Goal: Task Accomplishment & Management: Use online tool/utility

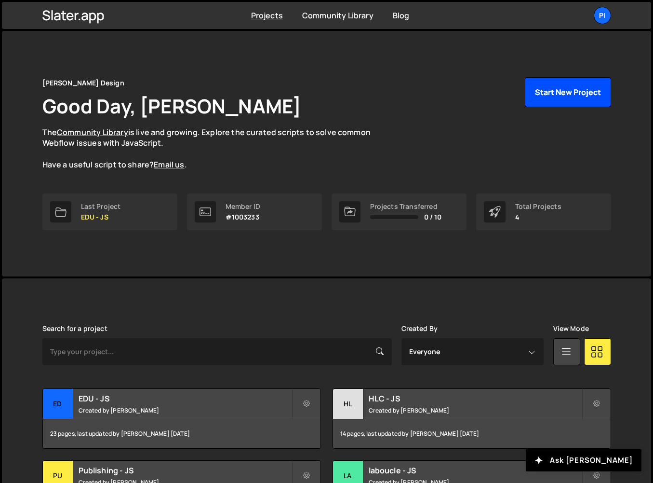
click at [542, 99] on button "Start New Project" at bounding box center [568, 92] width 86 height 30
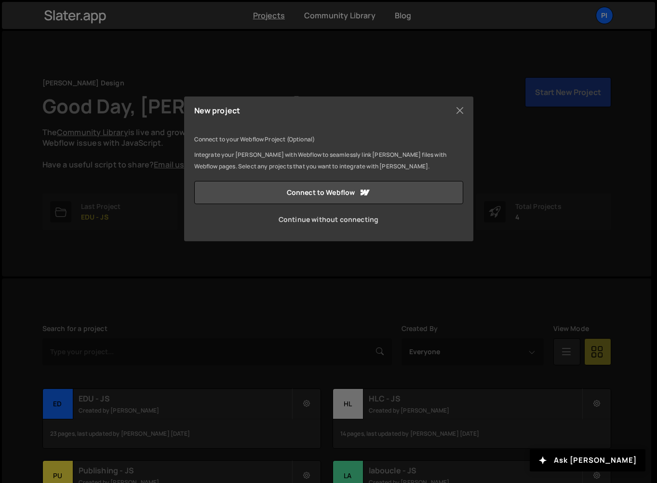
click at [379, 222] on link "Continue without connecting" at bounding box center [328, 219] width 269 height 23
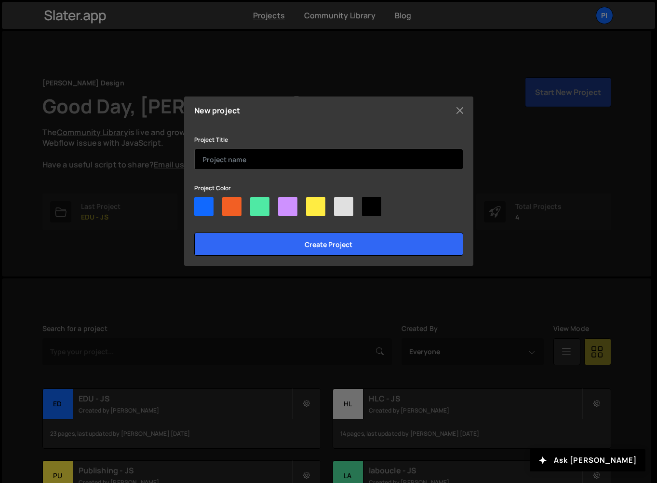
click at [293, 161] on input "text" at bounding box center [328, 159] width 269 height 21
type input "HealthcareSchool"
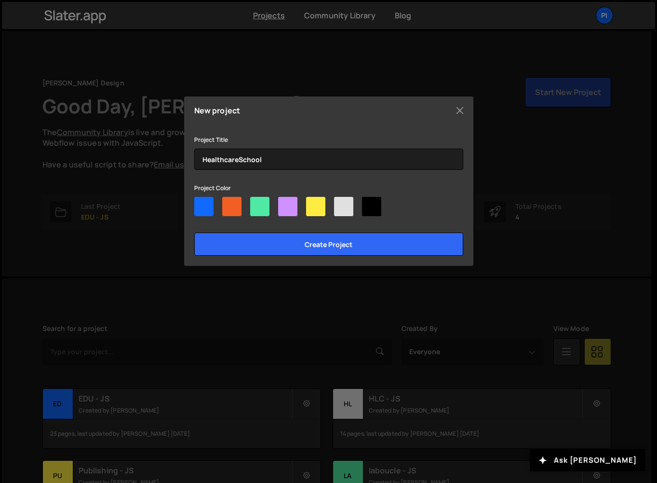
click at [230, 209] on div at bounding box center [231, 206] width 19 height 19
click at [229, 203] on input"] "radio" at bounding box center [225, 200] width 6 height 6
radio input"] "true"
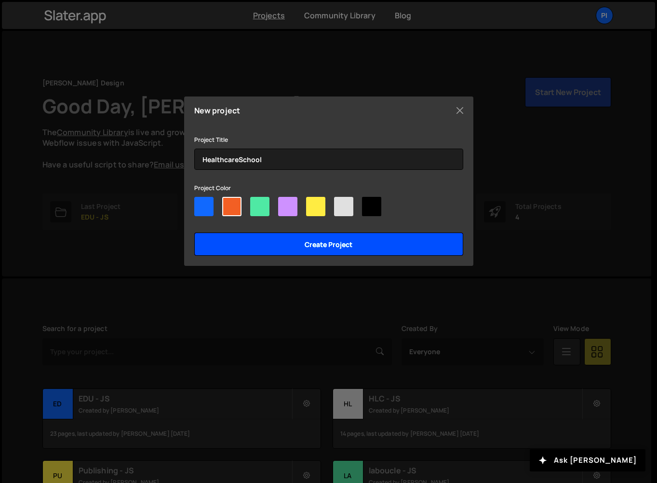
click at [246, 246] on input "Create project" at bounding box center [328, 243] width 269 height 23
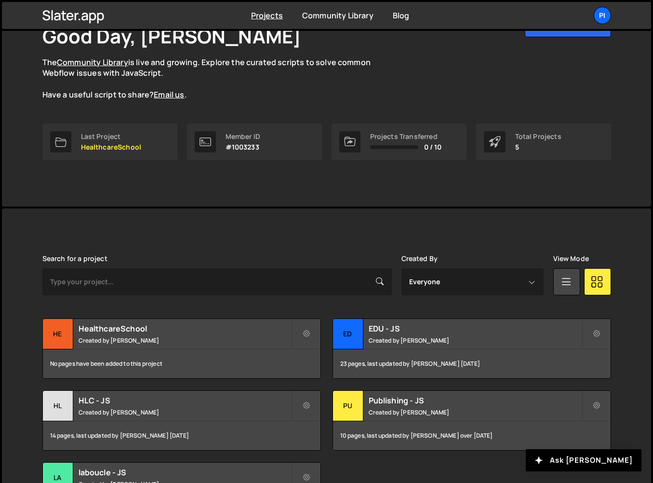
scroll to position [157, 0]
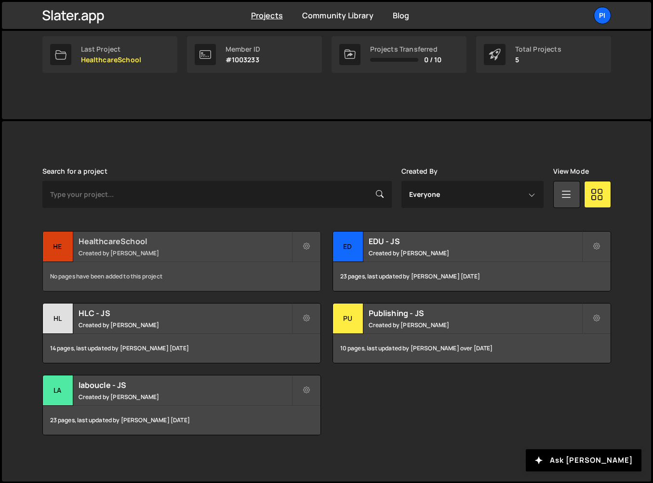
click at [114, 249] on small "Created by [PERSON_NAME]" at bounding box center [185, 253] width 213 height 8
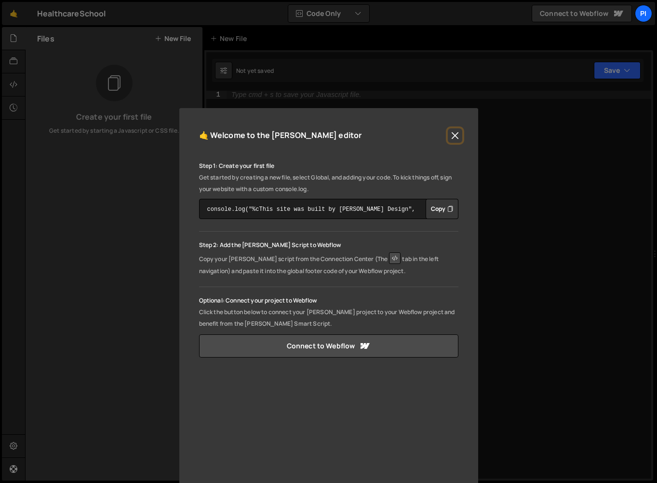
click at [459, 129] on button "Close" at bounding box center [455, 135] width 14 height 14
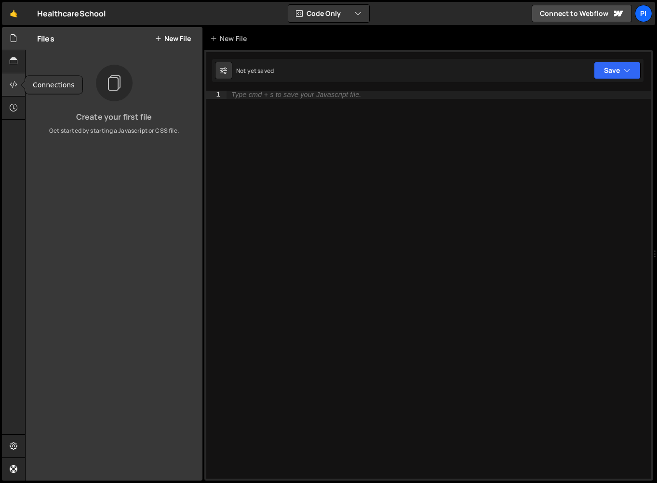
click at [16, 86] on icon at bounding box center [14, 84] width 8 height 11
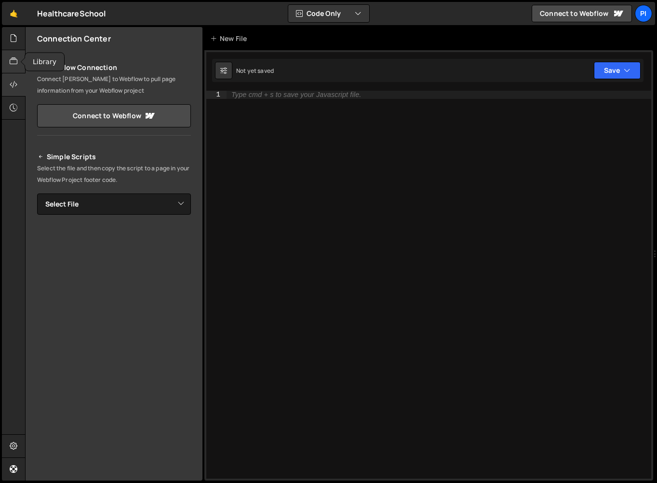
click at [12, 71] on div at bounding box center [14, 61] width 24 height 23
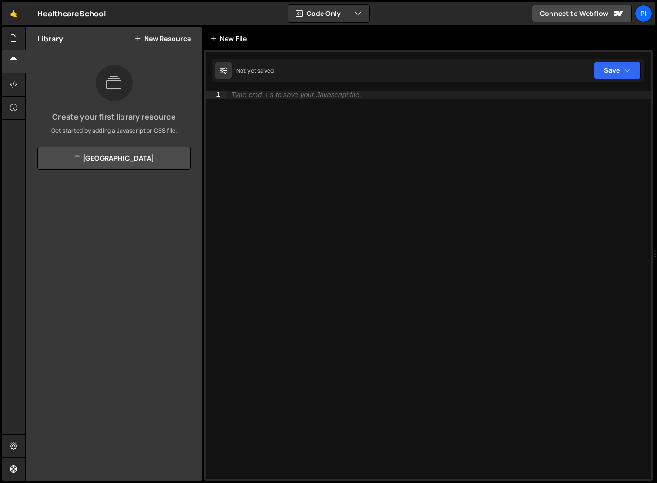
click at [236, 36] on div "New File" at bounding box center [230, 39] width 41 height 10
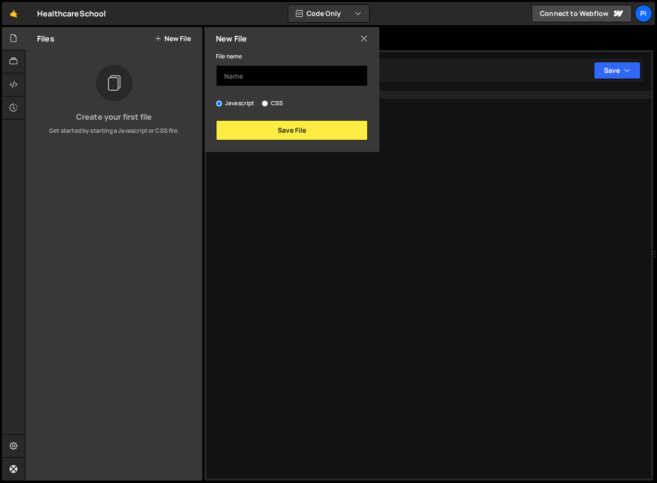
click at [248, 80] on input "text" at bounding box center [292, 75] width 152 height 21
type input "global-js"
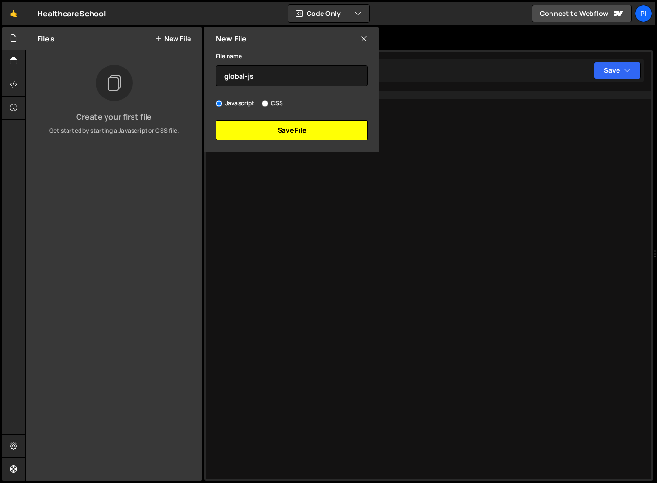
click at [272, 128] on button "Save File" at bounding box center [292, 130] width 152 height 20
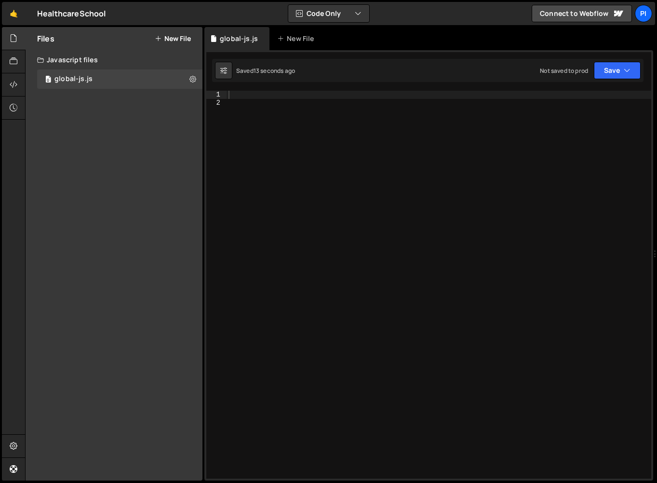
click at [256, 96] on div at bounding box center [439, 293] width 425 height 404
paste textarea "});"
type textarea "});"
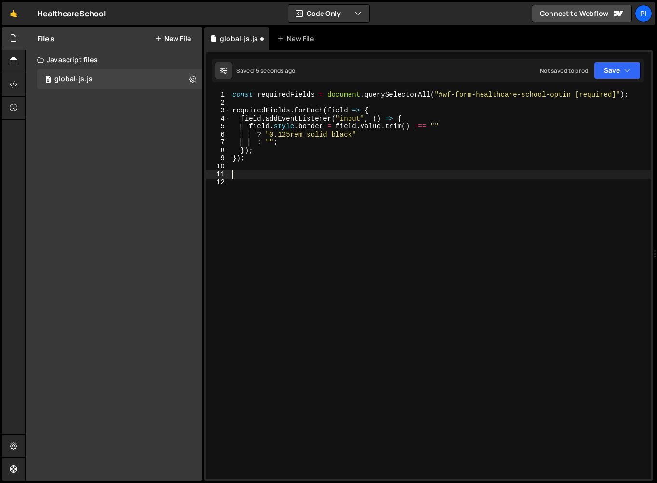
click at [23, 86] on div at bounding box center [23, 85] width 4 height 8
click at [19, 85] on div at bounding box center [14, 84] width 24 height 23
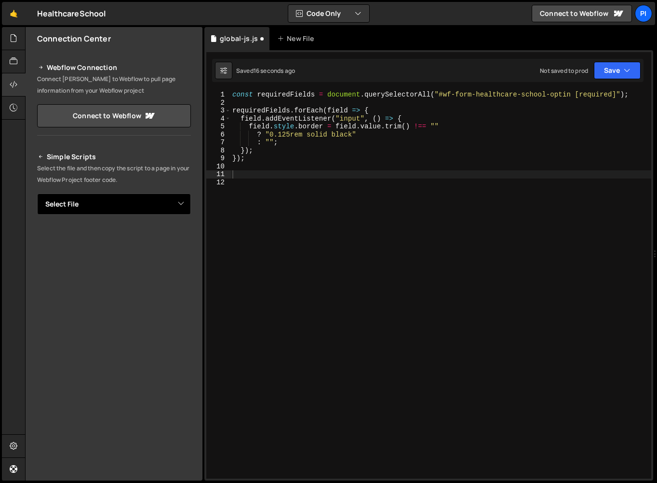
click at [178, 202] on select "Select File global-js.js" at bounding box center [114, 203] width 154 height 21
select select "45284"
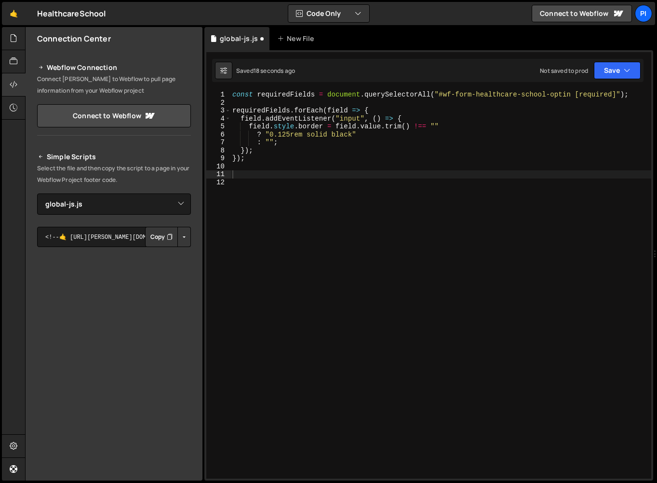
click at [183, 229] on button "Button group with nested dropdown" at bounding box center [184, 237] width 14 height 20
click at [174, 265] on link "Copy Production js" at bounding box center [150, 269] width 80 height 14
click at [231, 96] on div "const requiredFields = document . querySelectorAll ( "#wf-form-healthcare-schoo…" at bounding box center [441, 293] width 421 height 404
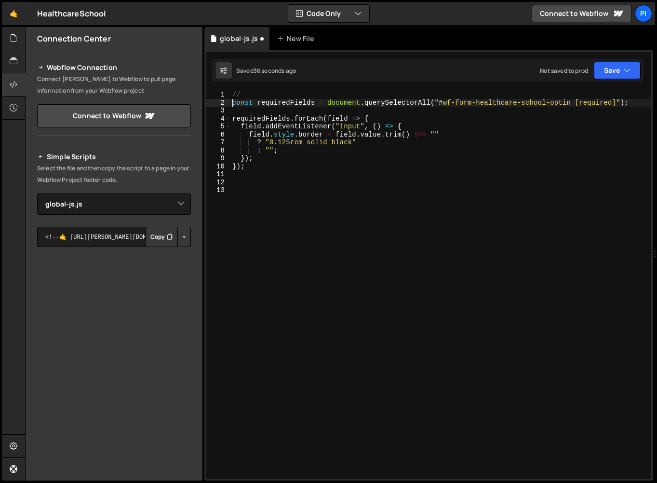
click at [263, 96] on div "// const requiredFields = document . querySelectorAll ( "#wf-form-healthcare-sc…" at bounding box center [441, 293] width 421 height 404
type textarea "/////// HIGHLIGHT FORM FIELD WHEN FILLED ///////"
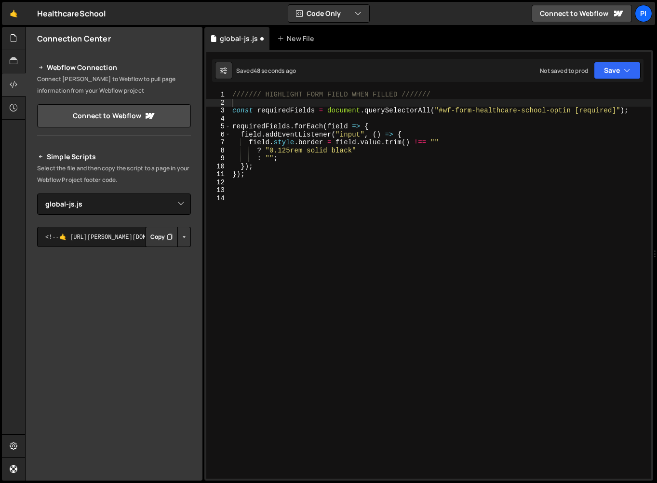
click at [619, 57] on div "1 Type cmd + s to save your Javascript file. הההההההההההההההההההההההההההההההההה…" at bounding box center [428, 265] width 449 height 430
click at [618, 66] on button "Save" at bounding box center [617, 70] width 47 height 17
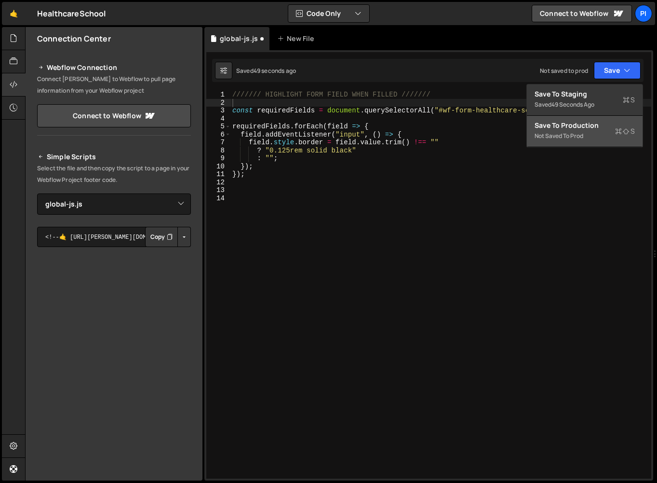
click at [580, 138] on div "Not saved to prod" at bounding box center [585, 136] width 100 height 12
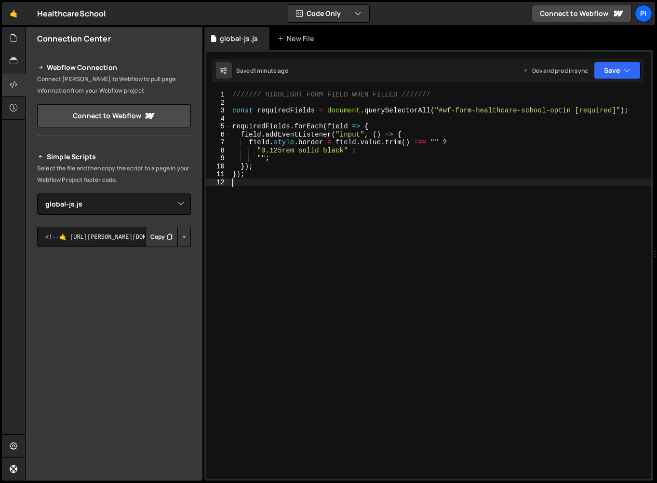
click at [270, 210] on div "/////// HIGHLIGHT FORM FIELD WHEN FILLED /////// const requiredFields = documen…" at bounding box center [441, 293] width 421 height 404
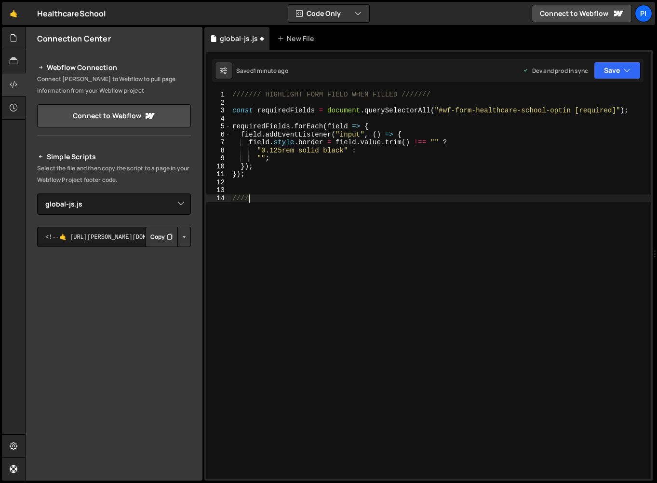
scroll to position [0, 1]
type textarea "/////"
paste textarea "/////"
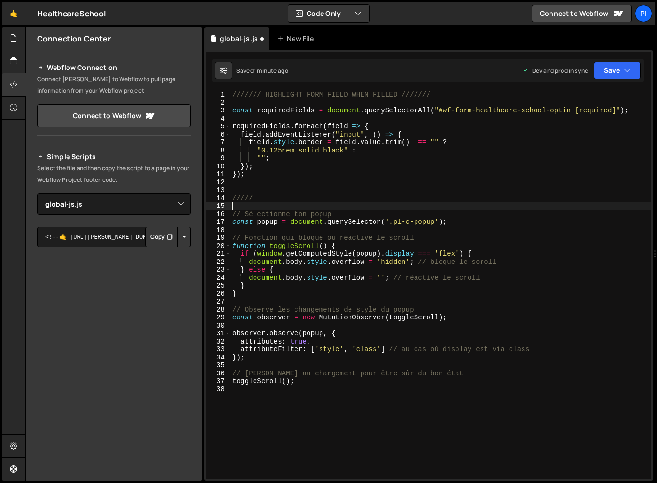
click at [317, 203] on div "/////// HIGHLIGHT FORM FIELD WHEN FILLED /////// const requiredFields = documen…" at bounding box center [441, 293] width 421 height 404
click at [326, 196] on div "/////// HIGHLIGHT FORM FIELD WHEN FILLED /////// const requiredFields = documen…" at bounding box center [441, 293] width 421 height 404
drag, startPoint x: 264, startPoint y: 199, endPoint x: 331, endPoint y: 199, distance: 66.5
click at [331, 199] on div "/////// HIGHLIGHT FORM FIELD WHEN FILLED /////// const requiredFields = documen…" at bounding box center [441, 293] width 421 height 404
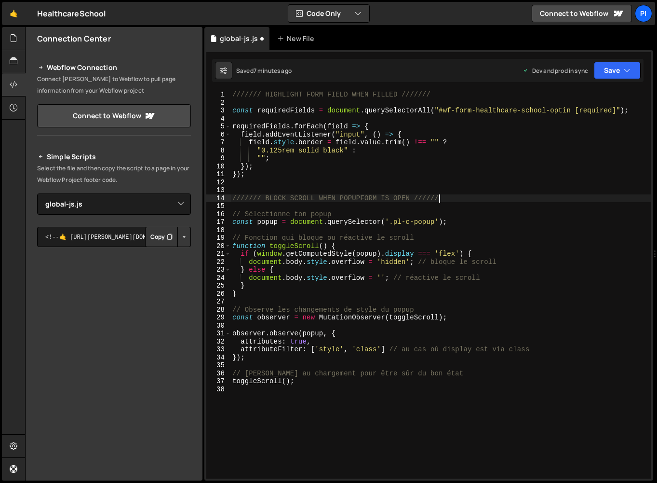
scroll to position [0, 14]
type textarea "/////// BLOCK SCROLL WHEN POPUPFORM IS OPEN ///////"
click at [624, 68] on icon "button" at bounding box center [627, 71] width 7 height 10
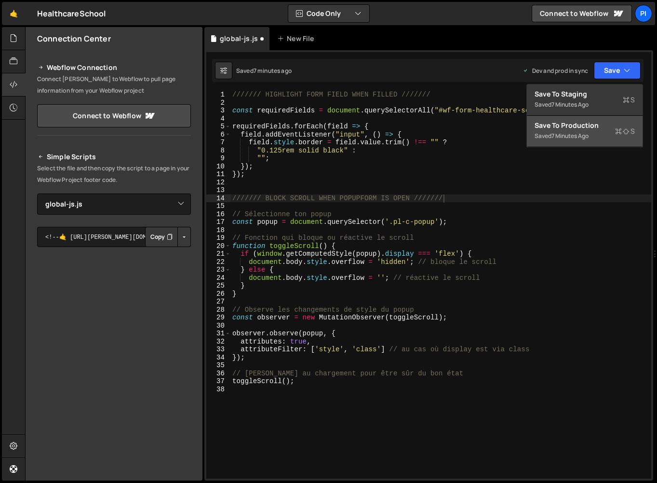
click at [609, 118] on button "Save to Production S Saved 7 minutes ago" at bounding box center [585, 131] width 116 height 31
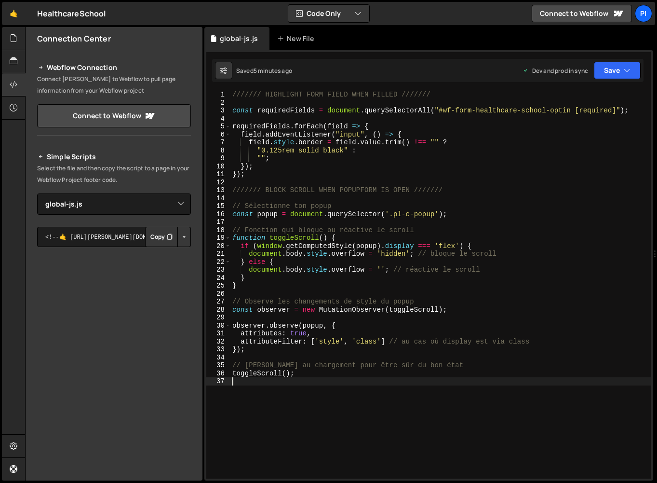
scroll to position [0, 0]
click at [302, 405] on div "/////// HIGHLIGHT FORM FIELD WHEN FILLED /////// const requiredFields = documen…" at bounding box center [441, 293] width 421 height 404
click at [252, 188] on div "/////// HIGHLIGHT FORM FIELD WHEN FILLED /////// const requiredFields = documen…" at bounding box center [441, 293] width 421 height 404
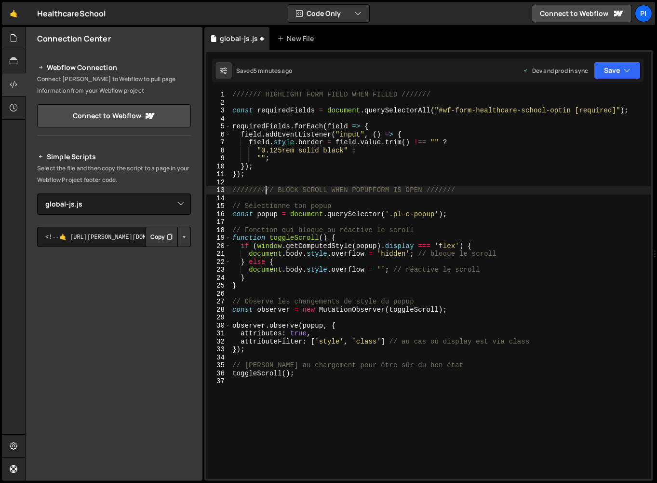
type textarea "//////////// BLOCK SCROLL WHEN POPUPFORM IS OPEN ///////"
click at [309, 412] on div "/////// HIGHLIGHT FORM FIELD WHEN FILLED /////// const requiredFields = documen…" at bounding box center [441, 293] width 421 height 404
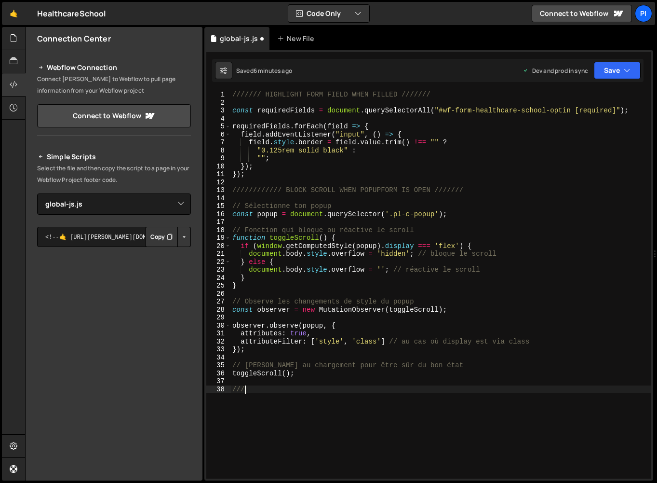
scroll to position [0, 0]
paste textarea "}"
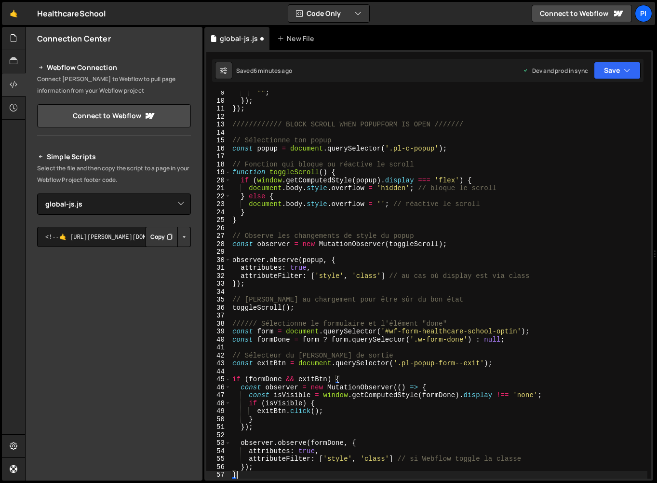
type textarea "////"
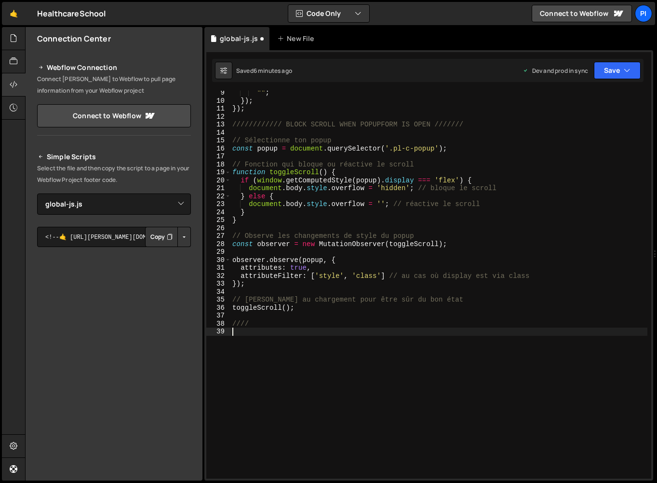
paste textarea "}"
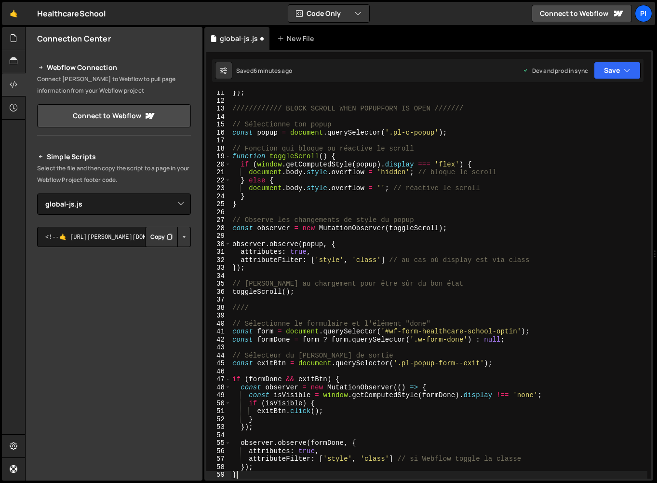
scroll to position [81, 0]
click at [277, 309] on div "}) ; //////////// BLOCK SCROLL WHEN POPUPFORM IS OPEN /////// // Sélectionne to…" at bounding box center [439, 291] width 417 height 404
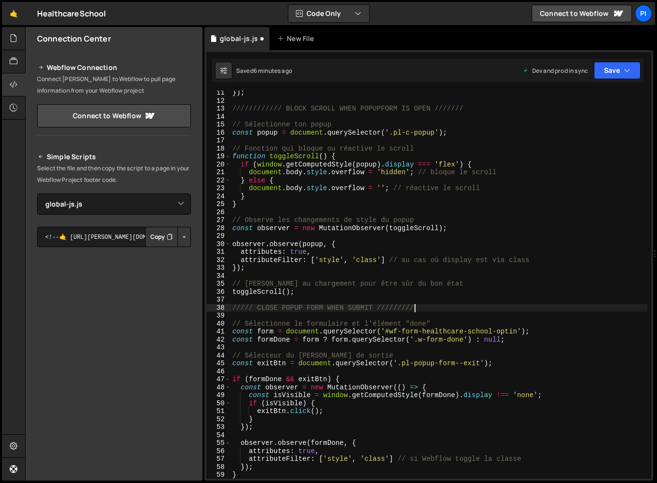
scroll to position [0, 13]
click at [237, 308] on div "}) ; //////////// BLOCK SCROLL WHEN POPUPFORM IS OPEN /////// // Sélectionne to…" at bounding box center [439, 291] width 417 height 404
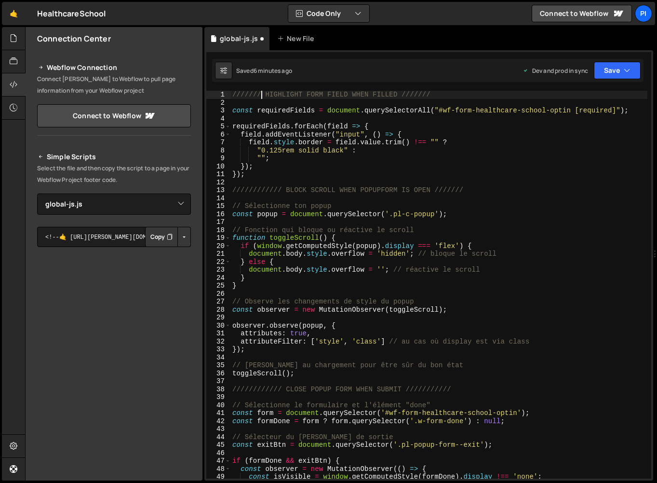
drag, startPoint x: 261, startPoint y: 94, endPoint x: 235, endPoint y: 94, distance: 26.0
click at [235, 94] on div "/////// HIGHLIGHT FORM FIELD WHEN FILLED /////// const requiredFields = documen…" at bounding box center [439, 293] width 417 height 404
click at [250, 95] on div "/////// HIGHLIGHT FORM FIELD WHEN FILLED /////// const requiredFields = documen…" at bounding box center [439, 285] width 417 height 388
click at [438, 95] on div "////////// HIGHLIGHT FORM FIELD WHEN FILLED /////// const requiredFields = docu…" at bounding box center [439, 293] width 417 height 404
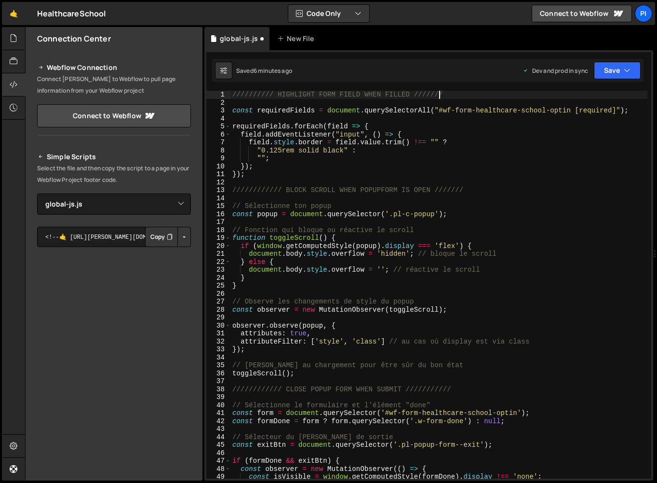
type textarea "////////// HIGHLIGHT FORM FIELD WHEN FILLED /////////"
drag, startPoint x: 272, startPoint y: 96, endPoint x: 219, endPoint y: 91, distance: 53.3
click at [219, 91] on div "////////// HIGHLIGHT FORM FIELD WHEN FILLED ///////// 1 2 3 4 5 6 7 8 9 10 11 1…" at bounding box center [428, 285] width 445 height 388
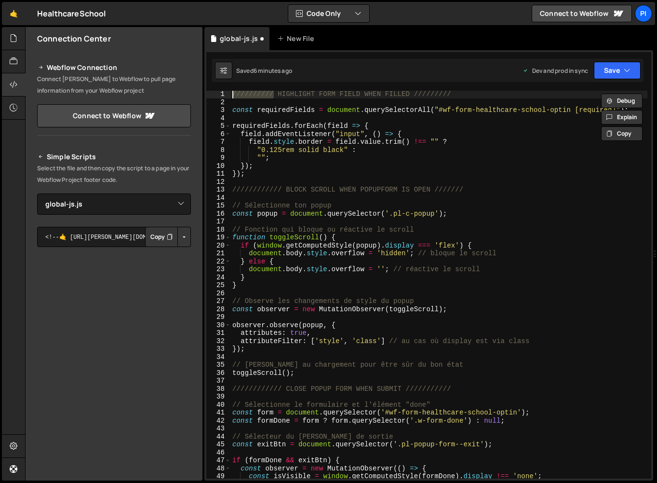
click at [474, 105] on div "////////// HIGHLIGHT FORM FIELD WHEN FILLED ///////// const requiredFields = do…" at bounding box center [439, 292] width 417 height 404
click at [472, 97] on div "////////// HIGHLIGHT FORM FIELD WHEN FILLED ///////// const requiredFields = do…" at bounding box center [439, 292] width 417 height 404
type textarea "////////// HIGHLIGHT FORM FIELD WHEN FILLED /////////"
paste textarea "//////////"
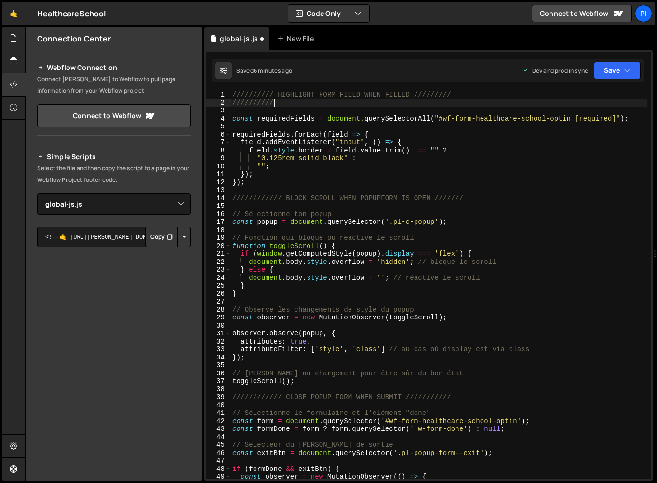
paste textarea "//////////"
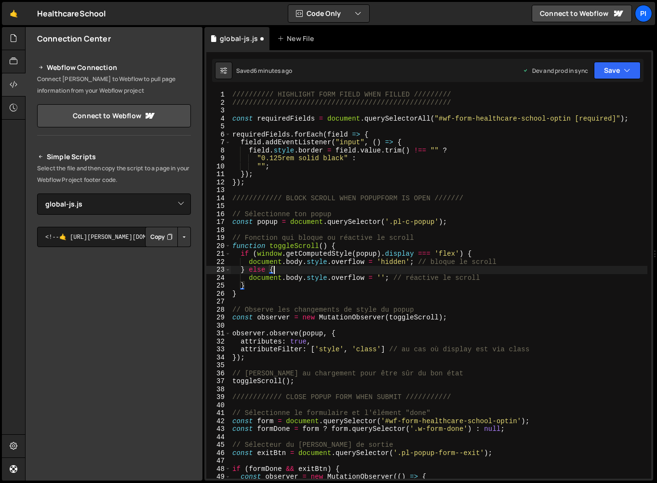
click at [454, 266] on div "////////// HIGHLIGHT FORM FIELD WHEN FILLED ///////// /////////////////////////…" at bounding box center [439, 293] width 417 height 404
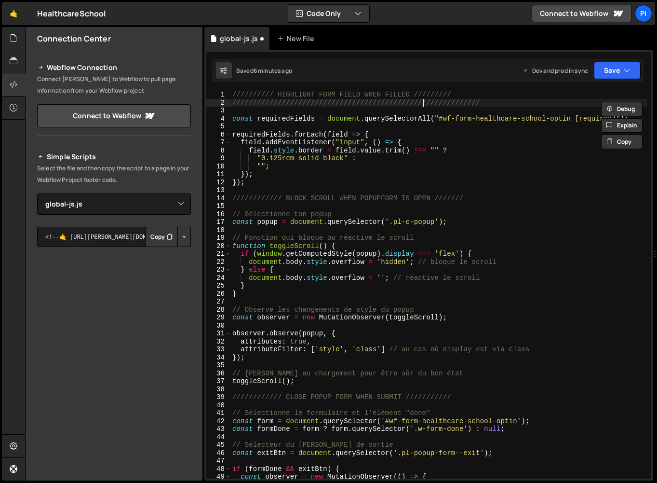
click at [421, 102] on div "////////// HIGHLIGHT FORM FIELD WHEN FILLED ///////// /////////////////////////…" at bounding box center [439, 293] width 417 height 404
click at [421, 101] on div "////////// HIGHLIGHT FORM FIELD WHEN FILLED ///////// /////////////////////////…" at bounding box center [439, 293] width 417 height 404
type textarea "////////////////////////////////////////////////////////////"
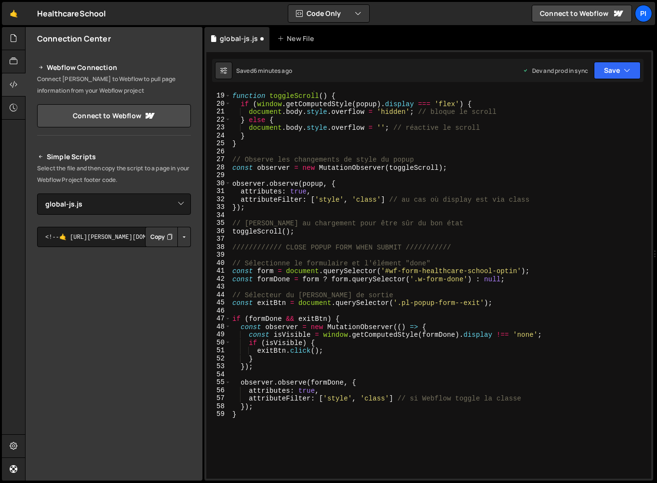
scroll to position [142, 0]
click at [604, 76] on button "Save" at bounding box center [617, 70] width 47 height 17
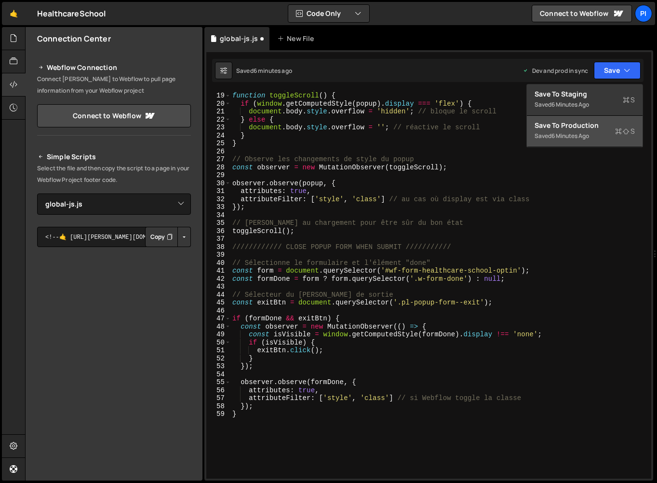
click at [584, 141] on div "Saved 6 minutes ago" at bounding box center [585, 136] width 100 height 12
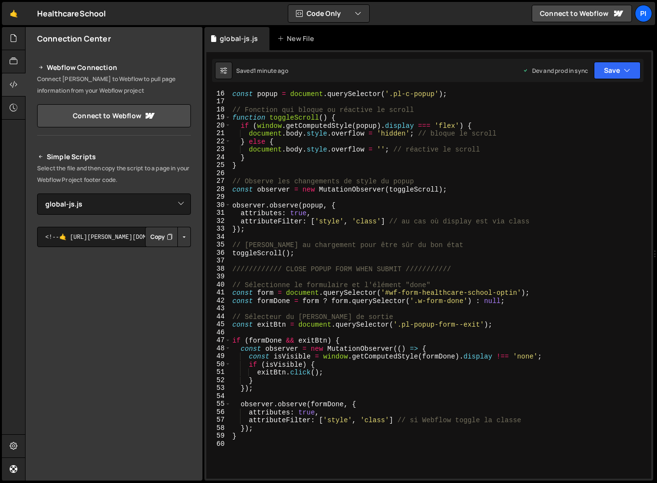
scroll to position [131, 0]
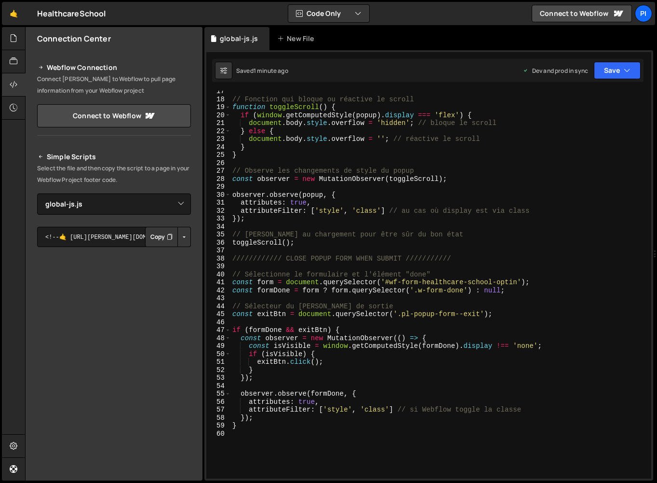
click at [412, 367] on div "// Fonction qui bloque ou réactive le scroll function toggleScroll ( ) { if ( w…" at bounding box center [439, 289] width 417 height 404
click at [275, 262] on div "// Fonction qui bloque ou réactive le scroll function toggleScroll ( ) { if ( w…" at bounding box center [439, 289] width 417 height 404
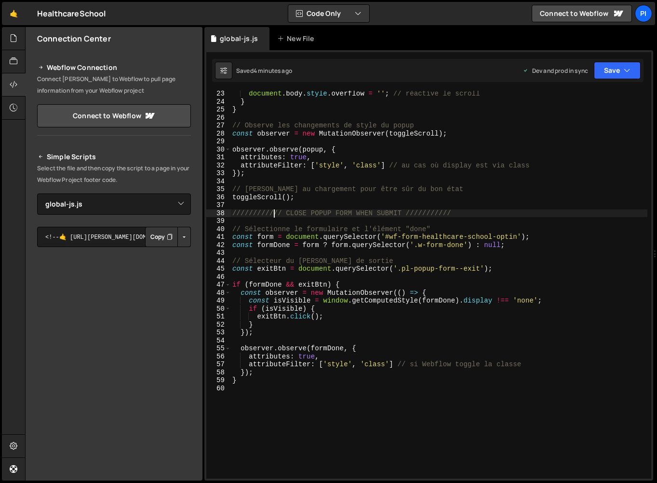
scroll to position [203, 0]
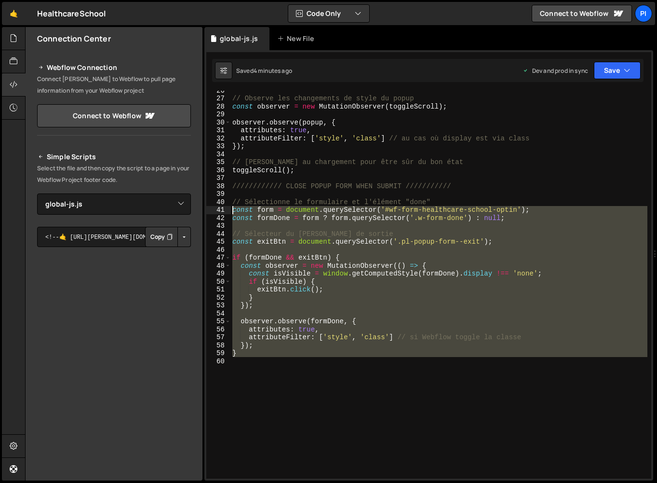
drag, startPoint x: 258, startPoint y: 359, endPoint x: 200, endPoint y: 205, distance: 164.5
click at [200, 205] on div "Files New File Create your first file Get started by starting a Javascript or C…" at bounding box center [341, 254] width 632 height 454
type textarea "// Sélectionne le formulaire et l'élément "done" const form = document.querySel…"
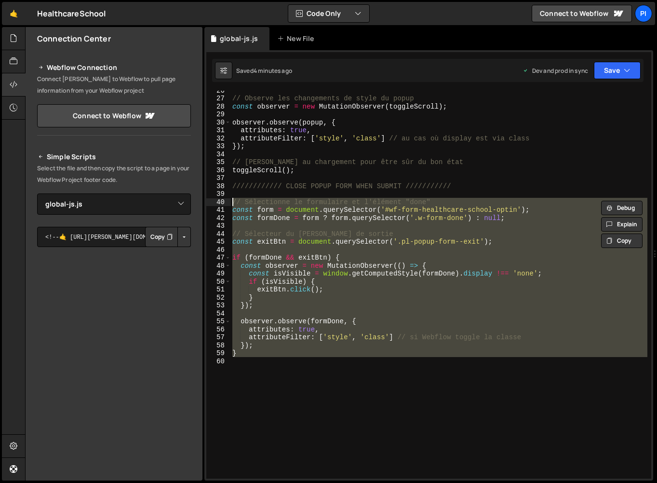
paste textarea
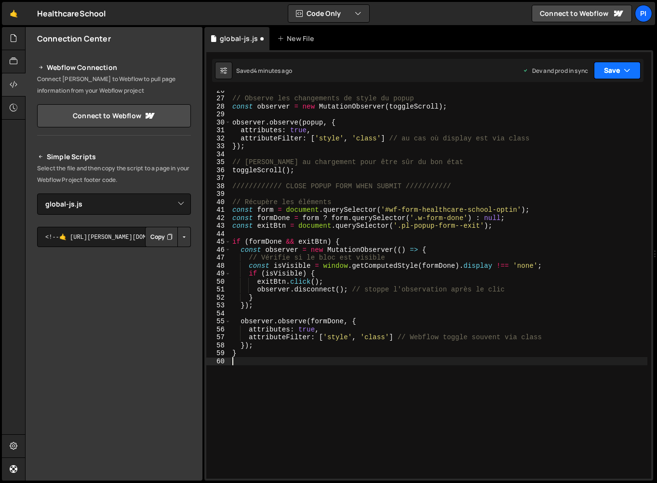
click at [604, 73] on button "Save" at bounding box center [617, 70] width 47 height 17
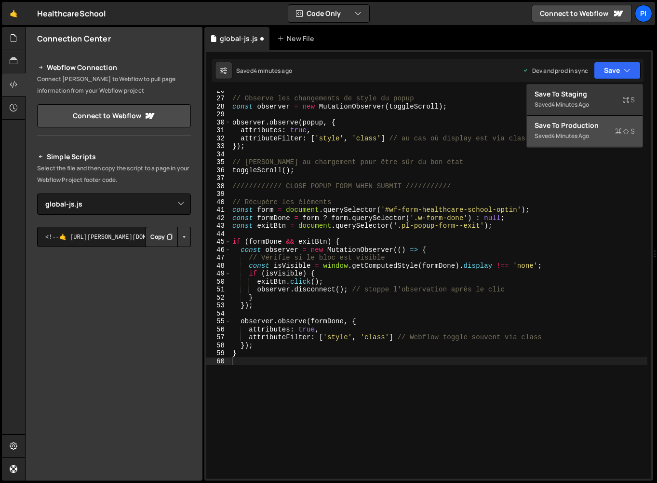
click at [570, 144] on button "Save to Production S Saved 4 minutes ago" at bounding box center [585, 131] width 116 height 31
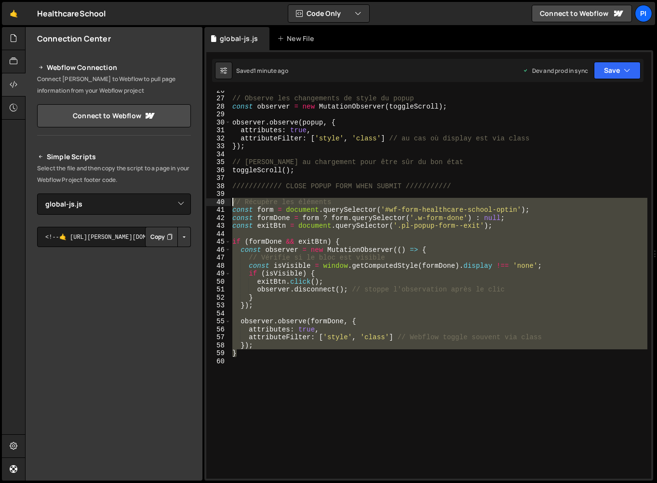
drag, startPoint x: 276, startPoint y: 357, endPoint x: 211, endPoint y: 205, distance: 165.1
click at [211, 205] on div "} 26 27 28 29 30 31 32 33 34 35 36 37 38 39 40 41 42 43 44 45 46 47 48 49 50 51…" at bounding box center [428, 285] width 445 height 388
type textarea "// Récupère les éléments const form = document.querySelector('#wf-form-healthca…"
paste textarea
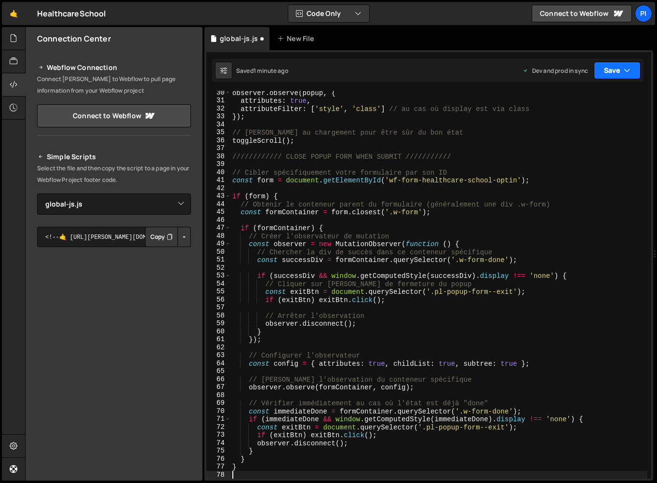
click at [610, 74] on button "Save" at bounding box center [617, 70] width 47 height 17
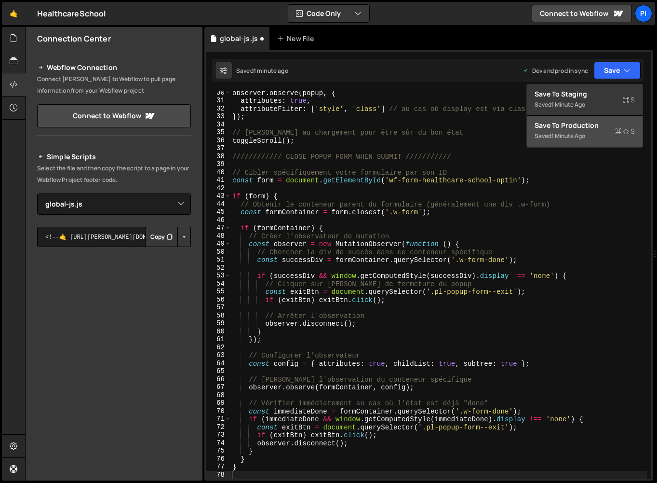
click at [595, 121] on div "Save to Production S" at bounding box center [585, 126] width 100 height 10
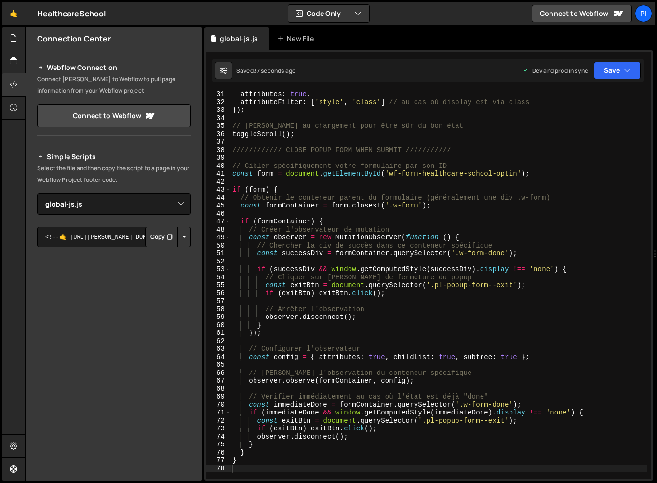
scroll to position [242, 0]
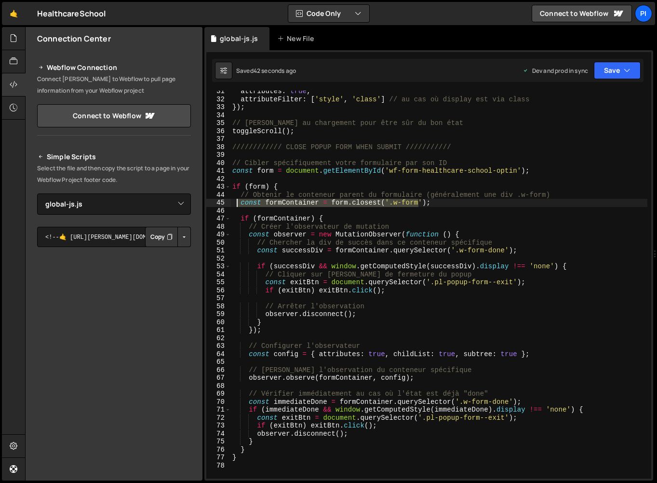
drag, startPoint x: 420, startPoint y: 203, endPoint x: 237, endPoint y: 203, distance: 183.3
click at [237, 203] on div "attributes : true , attributeFilter : [ 'style' , 'class' ] // au cas où displa…" at bounding box center [439, 289] width 417 height 404
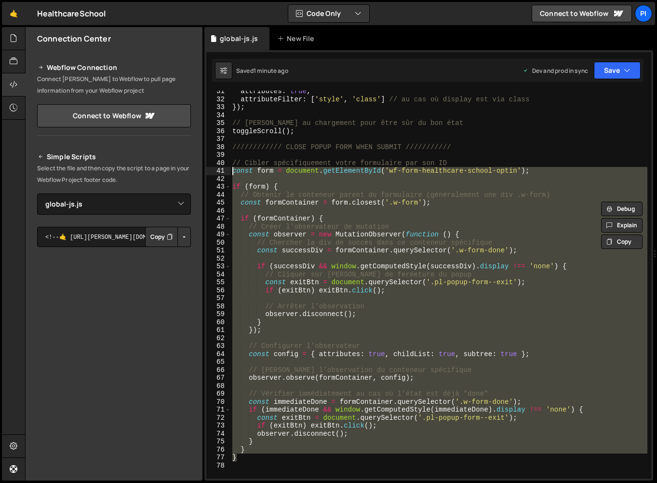
drag, startPoint x: 295, startPoint y: 459, endPoint x: 199, endPoint y: 166, distance: 308.5
click at [199, 166] on div "Files New File Create your first file Get started by starting a Javascript or C…" at bounding box center [341, 254] width 632 height 454
type textarea "// Cibler spécifiquement votre formulaire par son ID const form = document.getE…"
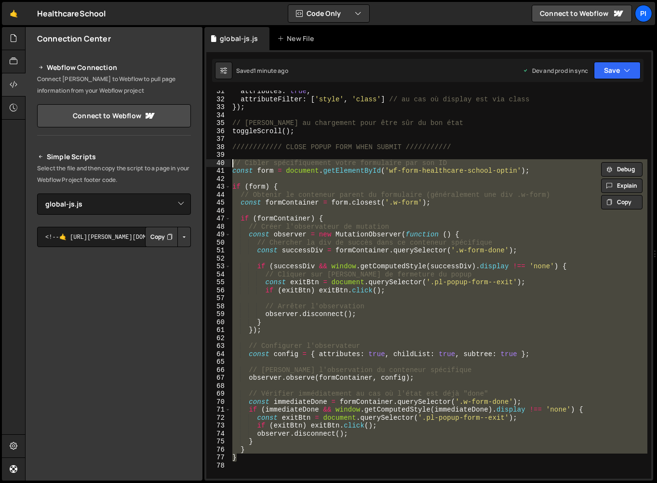
paste textarea
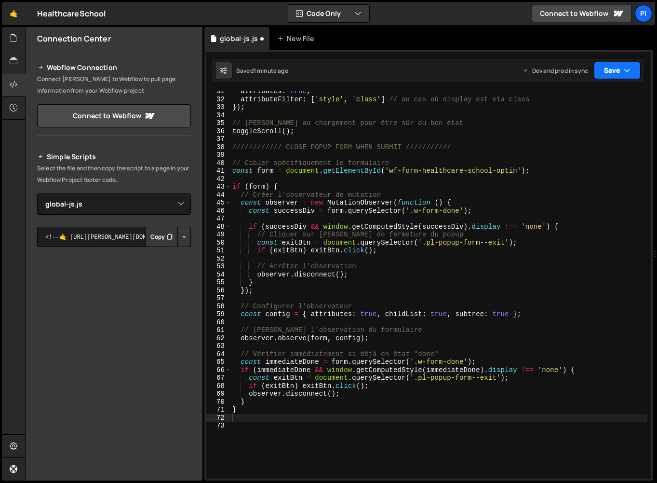
click at [598, 78] on button "Save" at bounding box center [617, 70] width 47 height 17
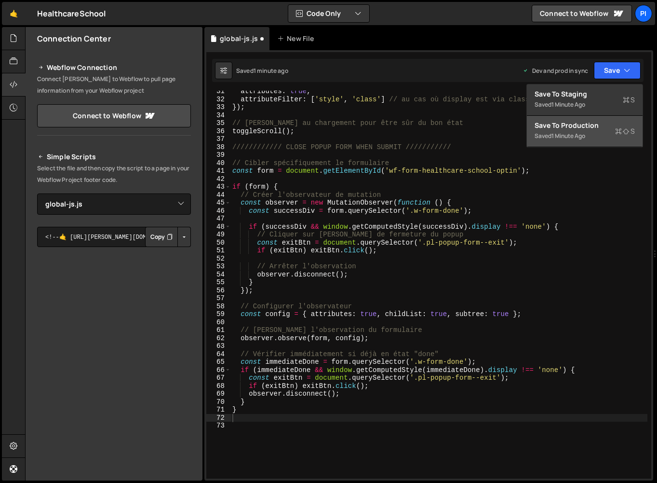
click at [567, 143] on button "Save to Production S Saved 1 minute ago" at bounding box center [585, 131] width 116 height 31
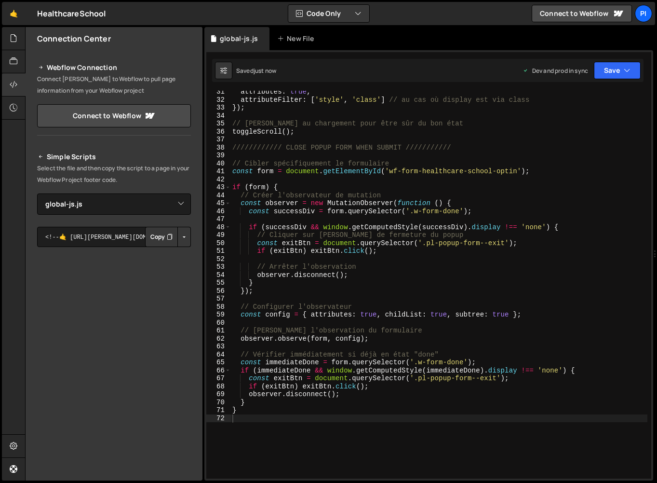
scroll to position [0, 0]
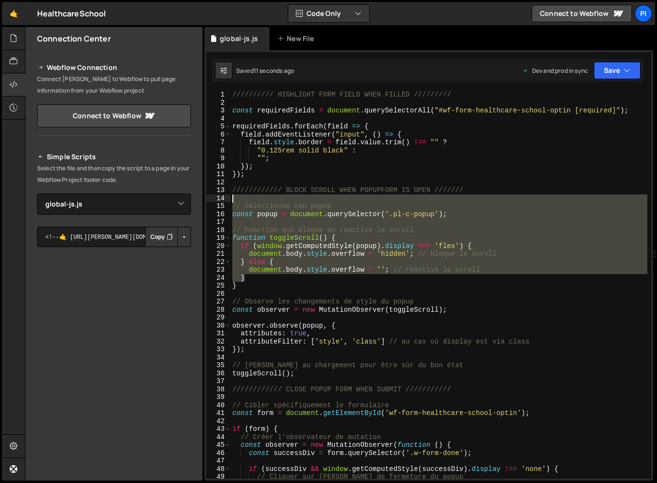
drag, startPoint x: 269, startPoint y: 281, endPoint x: 213, endPoint y: 201, distance: 97.9
click at [213, 201] on div "} 1 2 3 4 5 6 7 8 9 10 11 12 13 14 15 16 17 18 19 20 21 22 23 24 25 26 27 28 29…" at bounding box center [428, 285] width 445 height 388
type textarea "// Sélectionne ton popup"
click at [290, 297] on div "////////// HIGHLIGHT FORM FIELD WHEN FILLED ///////// const requiredFields = do…" at bounding box center [439, 293] width 417 height 404
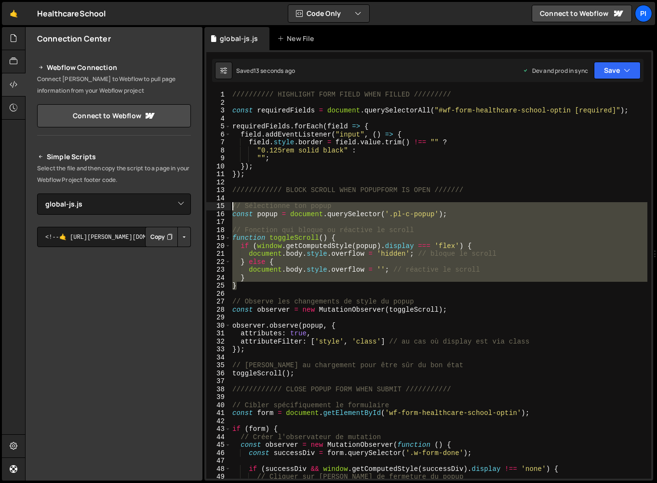
drag, startPoint x: 289, startPoint y: 285, endPoint x: 215, endPoint y: 207, distance: 107.8
click at [215, 207] on div "1 2 3 4 5 6 7 8 9 10 11 12 13 14 15 16 17 18 19 20 21 22 23 24 25 26 27 28 29 3…" at bounding box center [428, 285] width 445 height 388
paste textarea "toggleScroll("
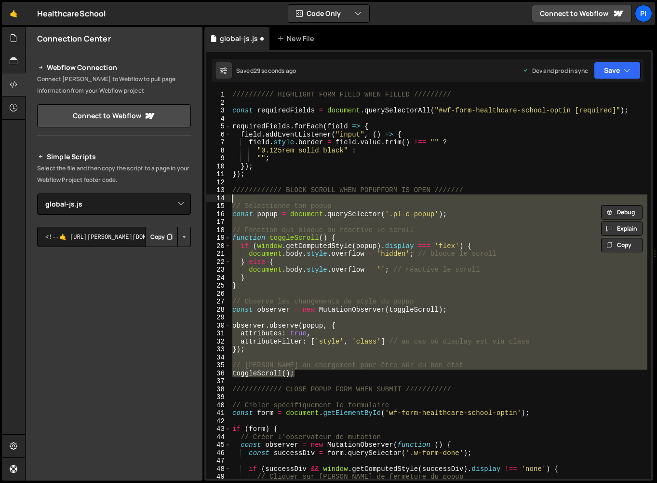
drag, startPoint x: 310, startPoint y: 376, endPoint x: 195, endPoint y: 197, distance: 213.2
click at [195, 197] on div "Files New File Create your first file Get started by starting a Javascript or C…" at bounding box center [341, 254] width 632 height 454
type textarea "// Sélectionne ton popup"
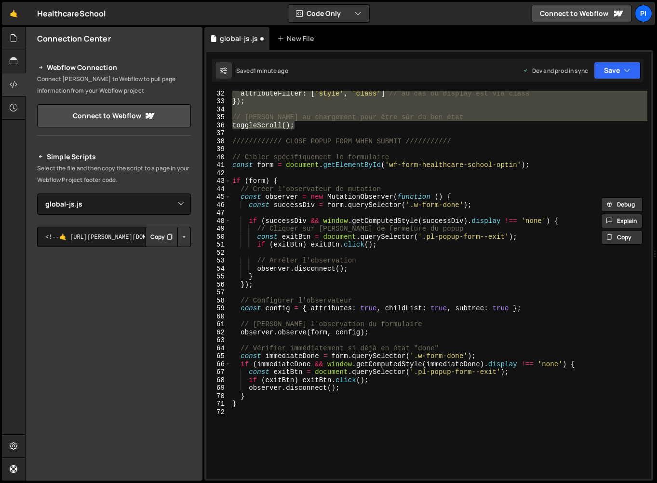
scroll to position [285, 0]
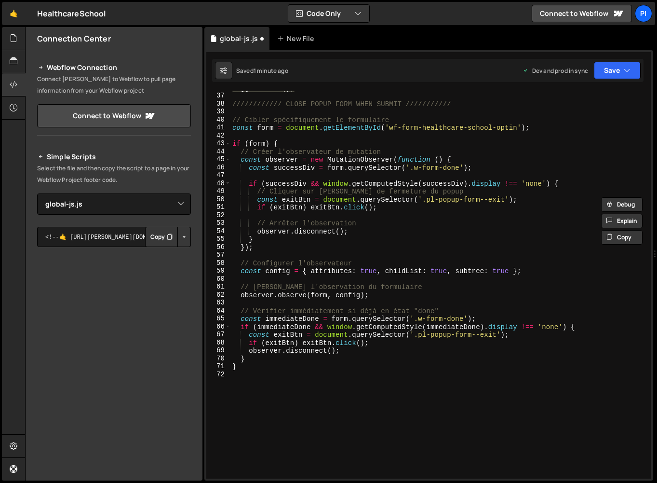
click at [333, 302] on div "toggleScroll ( ) ; //////////// CLOSE POPUP FORM WHEN SUBMIT /////////// // Cib…" at bounding box center [439, 286] width 417 height 404
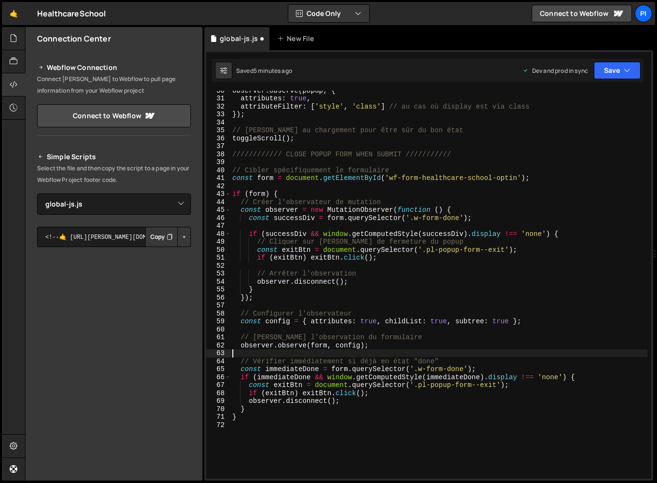
scroll to position [235, 0]
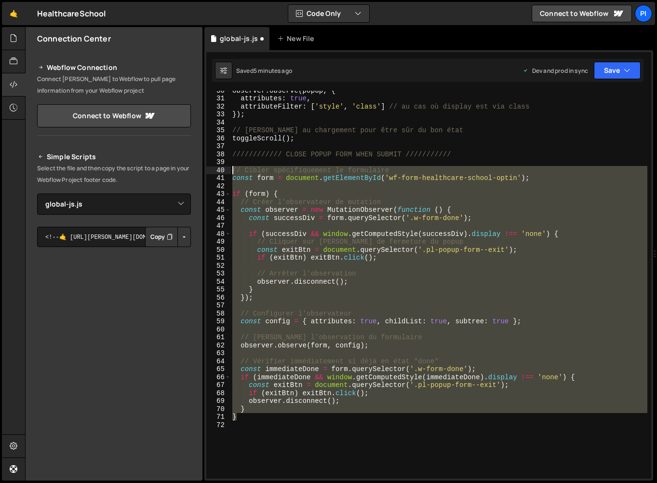
drag, startPoint x: 268, startPoint y: 420, endPoint x: 221, endPoint y: 170, distance: 254.2
click at [221, 170] on div "30 31 32 33 34 35 36 37 38 39 40 41 42 43 44 45 46 47 48 49 50 51 52 53 54 55 5…" at bounding box center [428, 285] width 445 height 388
type textarea "// Cibler spécifiquement le formulaire const form = document.getElementById('wf…"
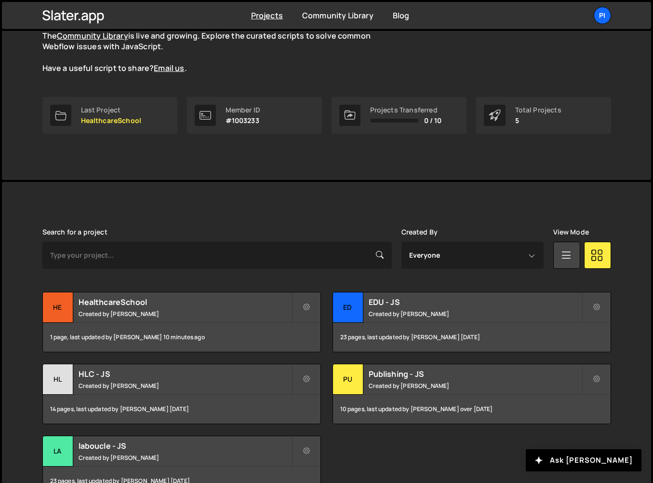
scroll to position [157, 0]
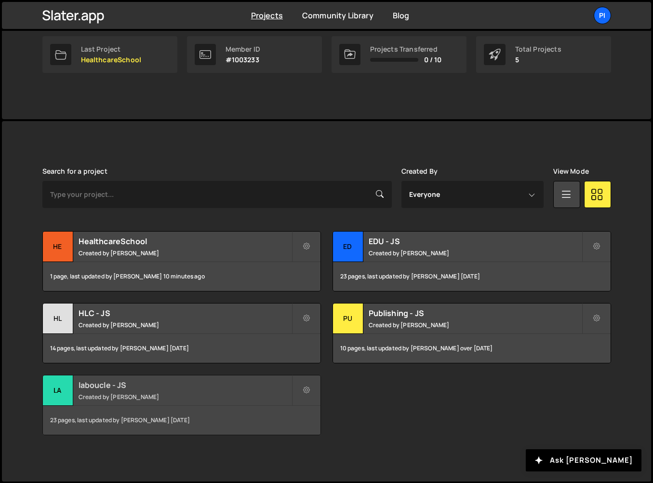
click at [54, 389] on div "la" at bounding box center [58, 390] width 30 height 30
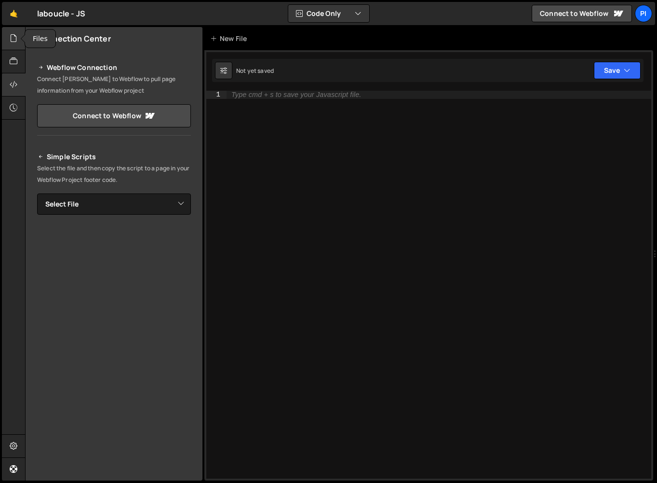
click at [15, 40] on icon at bounding box center [14, 38] width 8 height 11
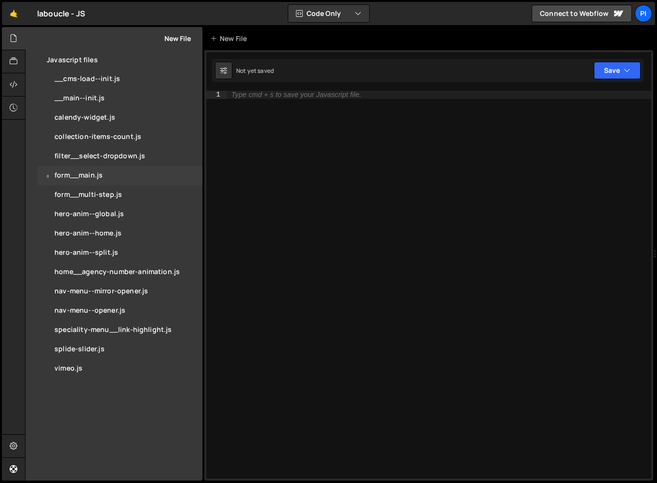
click at [114, 179] on div "0 form__main.js 0" at bounding box center [119, 175] width 165 height 19
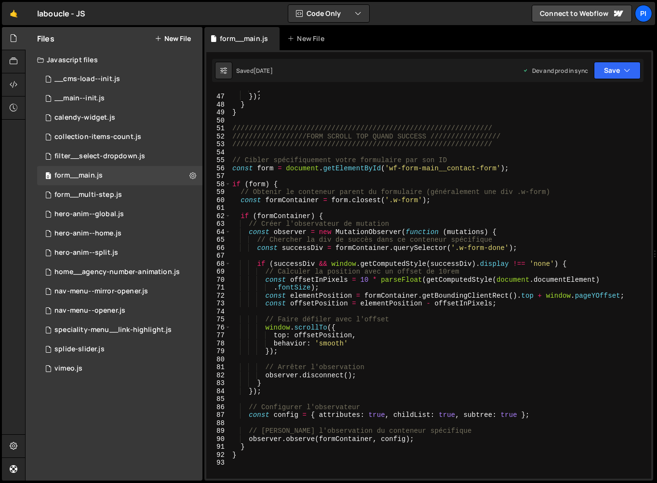
scroll to position [366, 0]
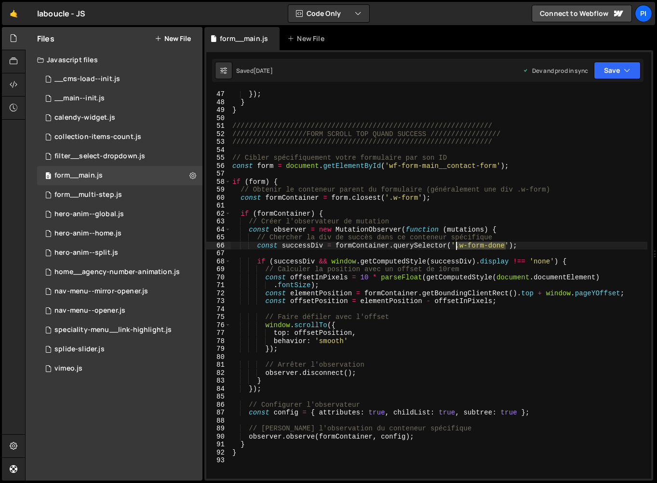
drag, startPoint x: 507, startPoint y: 244, endPoint x: 457, endPoint y: 246, distance: 50.2
click at [457, 246] on div "}) ; } } /////////////////////////////////////////////////////////////// //////…" at bounding box center [439, 292] width 417 height 404
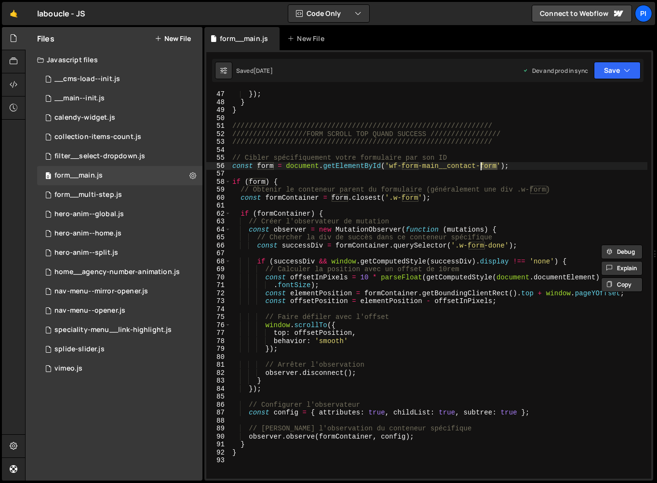
drag, startPoint x: 499, startPoint y: 163, endPoint x: 481, endPoint y: 166, distance: 18.1
click at [482, 166] on div "}) ; } } /////////////////////////////////////////////////////////////// //////…" at bounding box center [439, 292] width 417 height 404
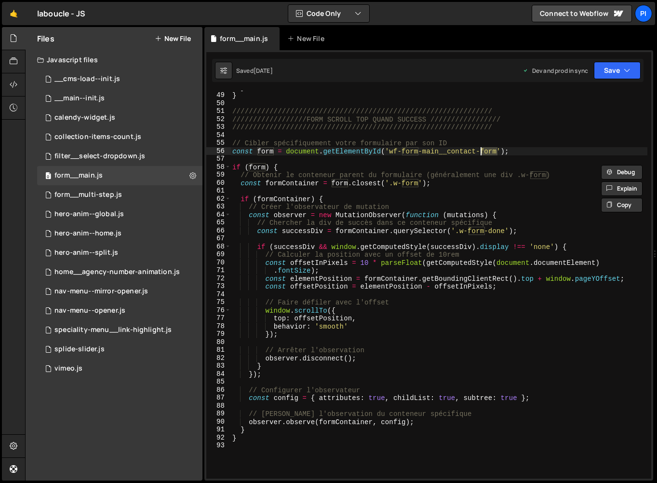
scroll to position [381, 0]
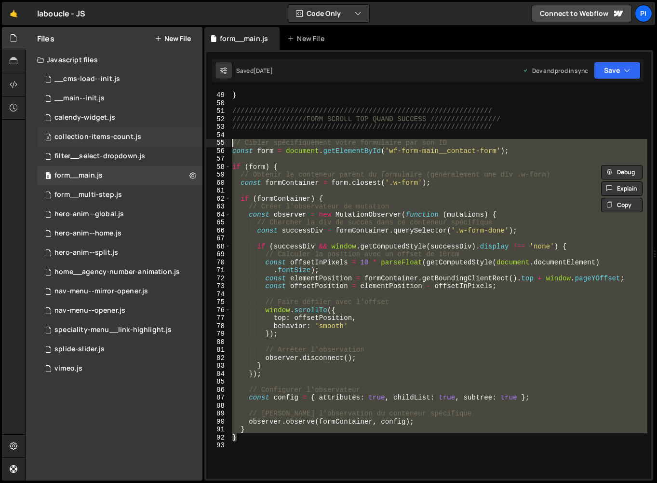
drag, startPoint x: 325, startPoint y: 436, endPoint x: 201, endPoint y: 146, distance: 315.7
click at [201, 146] on div "Files New File Javascript files 0 __cms-load--init.js 0 0 __main--init.js 0 0 c…" at bounding box center [341, 254] width 632 height 454
type textarea "// Cibler spécifiquement votre formulaire par son ID const form = document.getE…"
